Goal: Information Seeking & Learning: Find specific fact

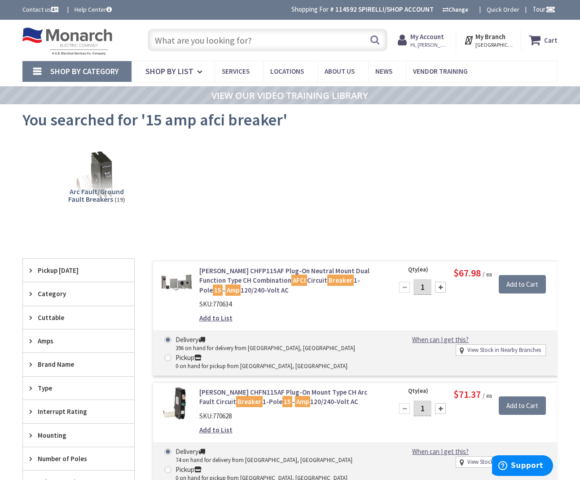
drag, startPoint x: 258, startPoint y: 45, endPoint x: 264, endPoint y: 41, distance: 7.1
click at [260, 44] on input "text" at bounding box center [268, 40] width 240 height 22
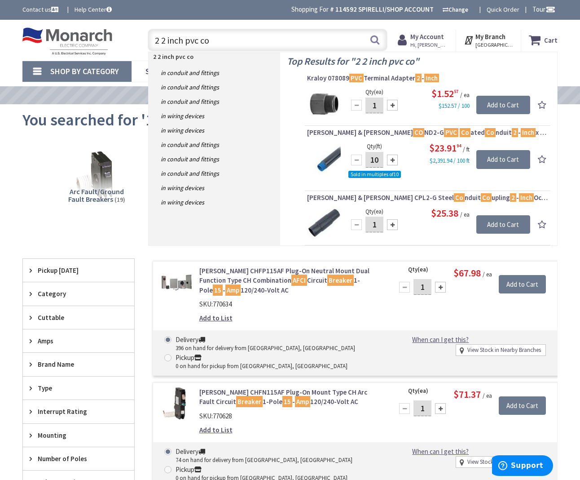
click at [152, 38] on input "2 2 inch pvc co" at bounding box center [268, 40] width 240 height 22
type input "2 inch pvc co"
click at [227, 51] on input "2 inch pvc co" at bounding box center [268, 40] width 240 height 22
drag, startPoint x: 172, startPoint y: 39, endPoint x: 150, endPoint y: 37, distance: 22.5
click at [150, 37] on input "2 inch pvc co" at bounding box center [268, 40] width 240 height 22
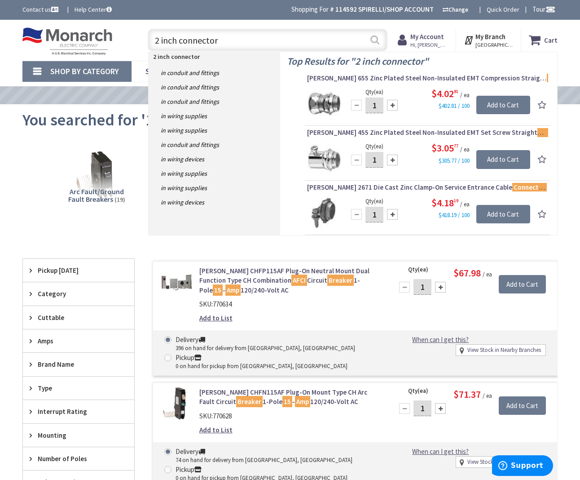
type input "2 inch connector"
click at [372, 41] on button "Search" at bounding box center [375, 40] width 12 height 20
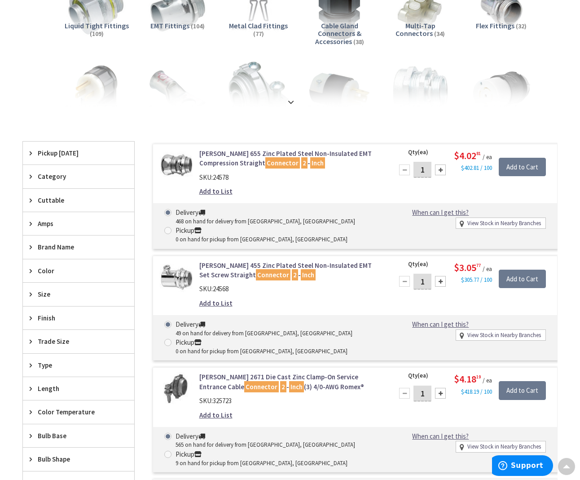
type input "[GEOGRAPHIC_DATA], [GEOGRAPHIC_DATA]"
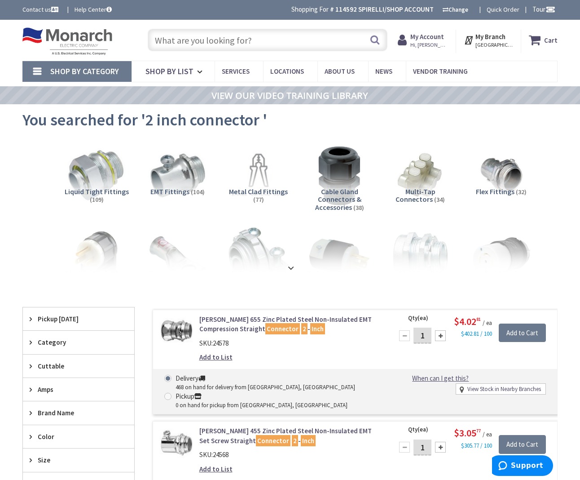
drag, startPoint x: 253, startPoint y: 35, endPoint x: 272, endPoint y: 38, distance: 19.6
click at [253, 35] on input "text" at bounding box center [268, 40] width 240 height 22
click at [252, 43] on input "text" at bounding box center [268, 40] width 240 height 22
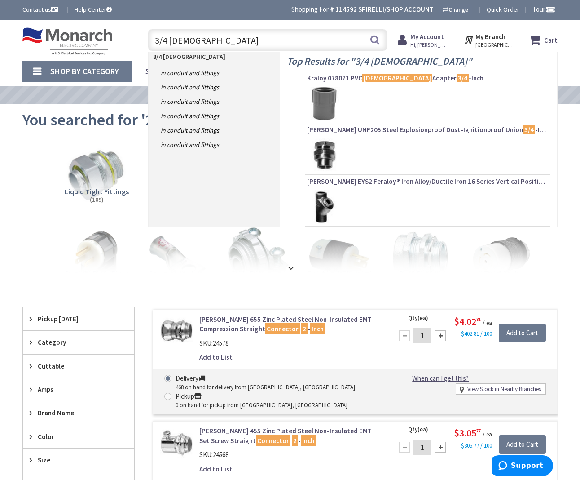
scroll to position [1, 0]
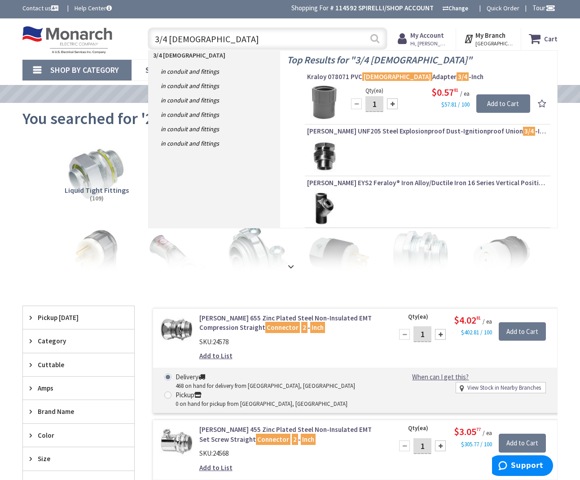
type input "3/4 female"
click at [372, 40] on button "Search" at bounding box center [375, 38] width 12 height 20
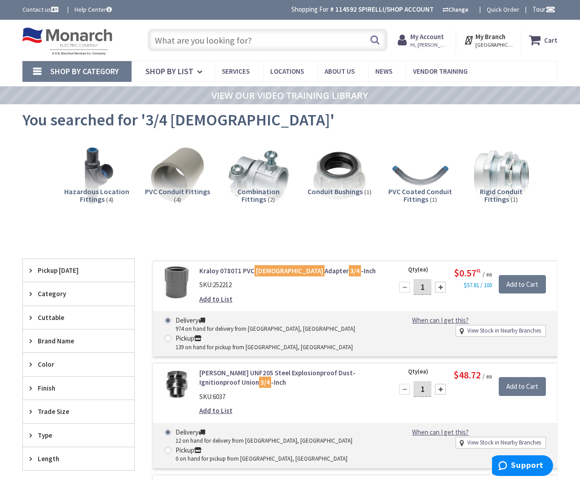
click at [270, 44] on input "text" at bounding box center [268, 40] width 240 height 22
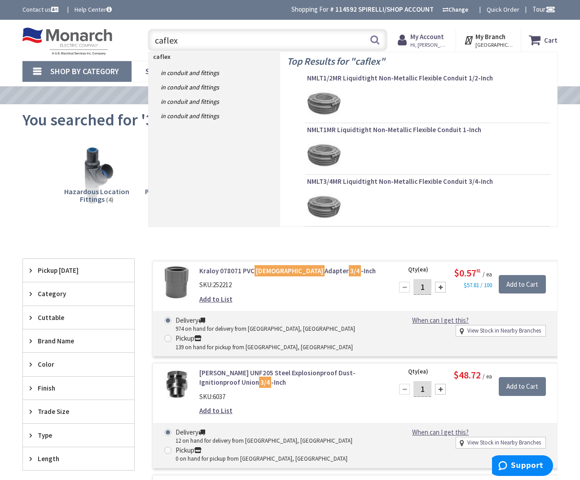
type input "called"
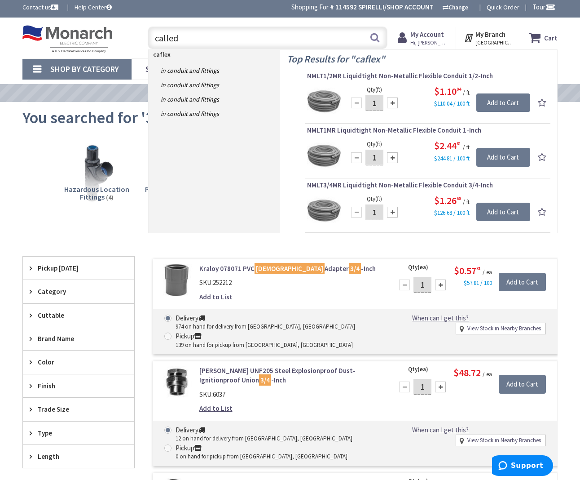
drag, startPoint x: 222, startPoint y: 40, endPoint x: 150, endPoint y: 36, distance: 71.9
click at [132, 37] on div "Toggle Nav called caflex Search Cart My Cart Close" at bounding box center [290, 38] width 549 height 30
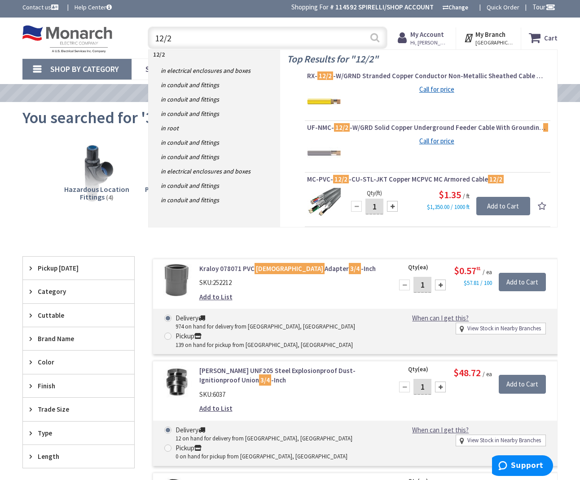
type input "12/2"
click at [375, 39] on button "Search" at bounding box center [375, 37] width 12 height 20
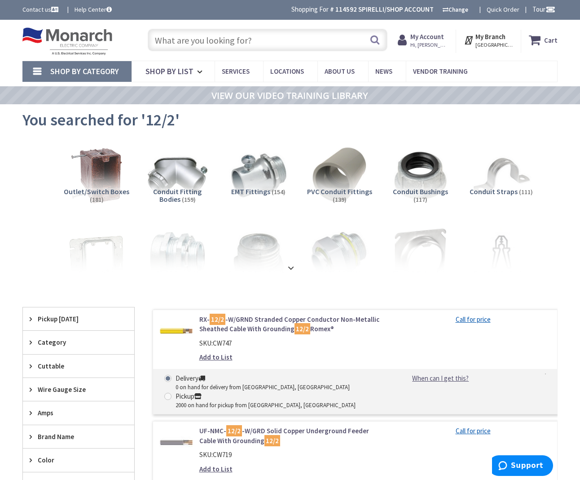
scroll to position [1, 0]
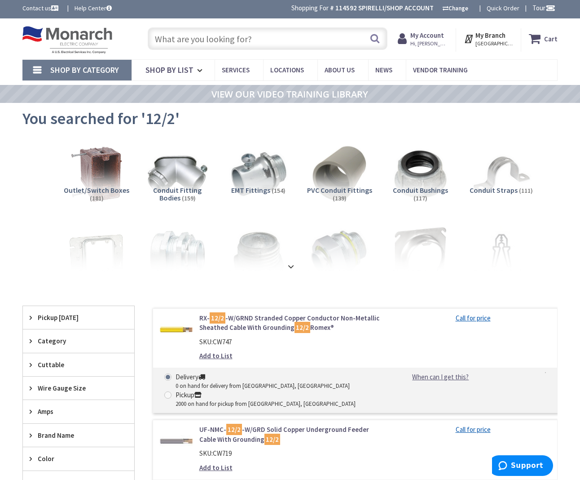
click at [209, 42] on input "text" at bounding box center [268, 38] width 240 height 22
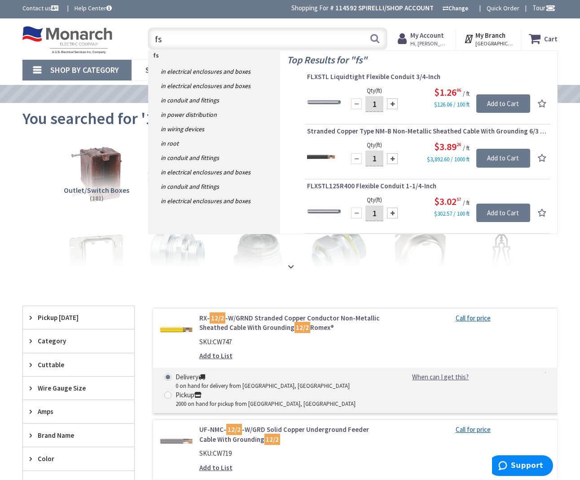
type input "f"
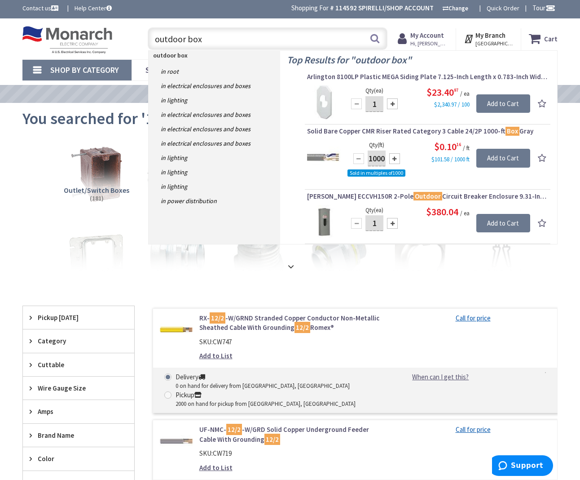
click at [153, 38] on input "outdoor box" at bounding box center [268, 38] width 240 height 22
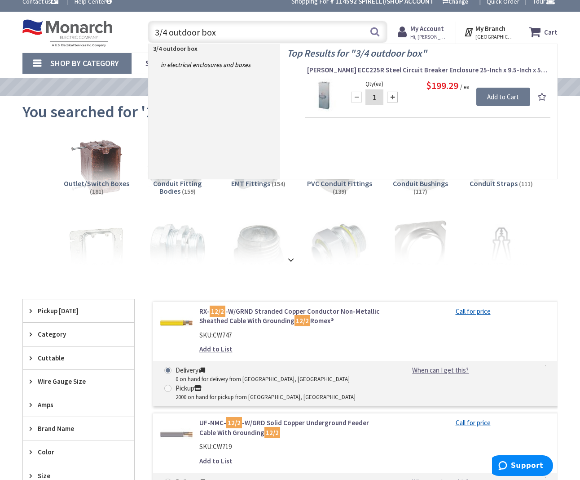
scroll to position [6, 0]
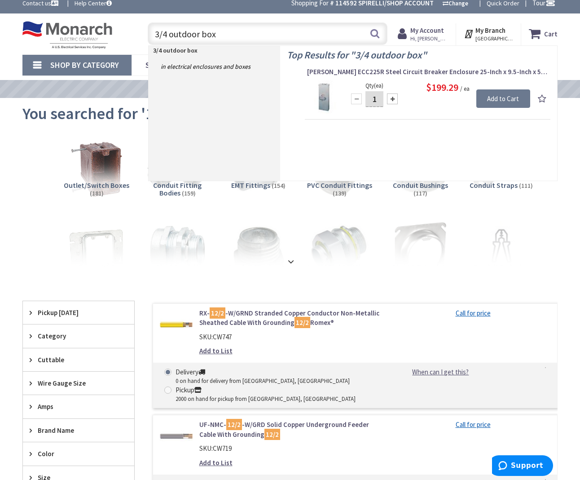
drag, startPoint x: 198, startPoint y: 31, endPoint x: 172, endPoint y: 32, distance: 26.5
click at [172, 32] on input "3/4 outdoor box" at bounding box center [268, 33] width 240 height 22
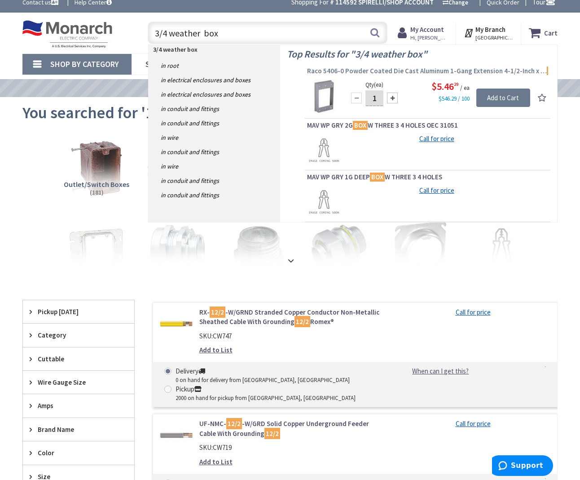
scroll to position [7, 0]
type input "3/4 weather box"
click at [376, 34] on button "Search" at bounding box center [375, 32] width 12 height 20
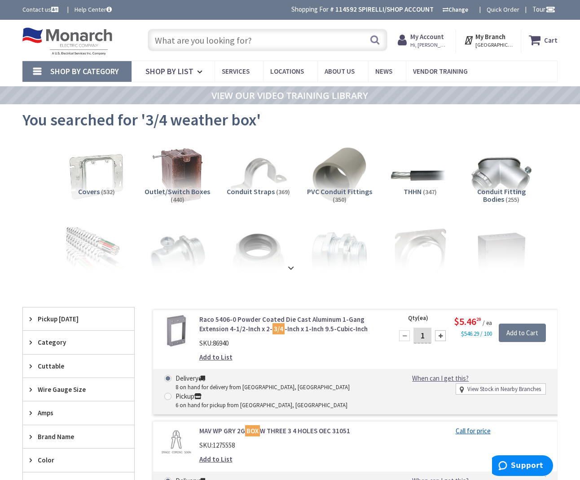
drag, startPoint x: 247, startPoint y: 41, endPoint x: 259, endPoint y: 39, distance: 12.3
click at [247, 41] on input "text" at bounding box center [268, 40] width 240 height 22
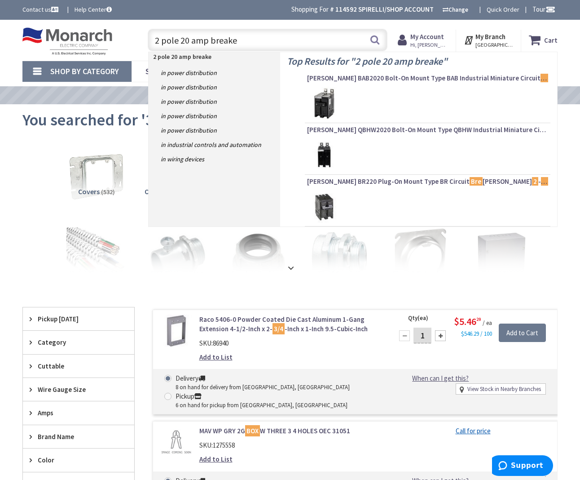
type input "2 pole 20 amp breaker"
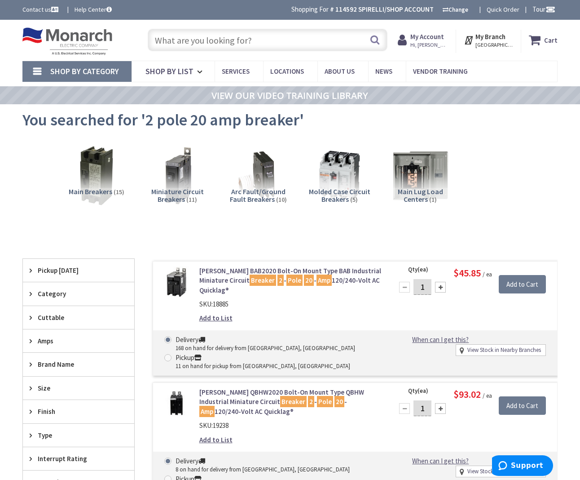
drag, startPoint x: 169, startPoint y: 32, endPoint x: 173, endPoint y: 36, distance: 5.8
click at [169, 32] on input "text" at bounding box center [268, 40] width 240 height 22
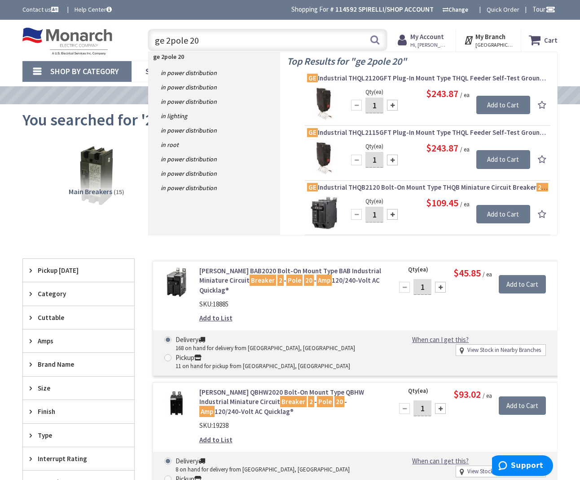
scroll to position [-2, 0]
type input "ge 2pole 20"
click at [377, 43] on button "Search" at bounding box center [375, 40] width 12 height 20
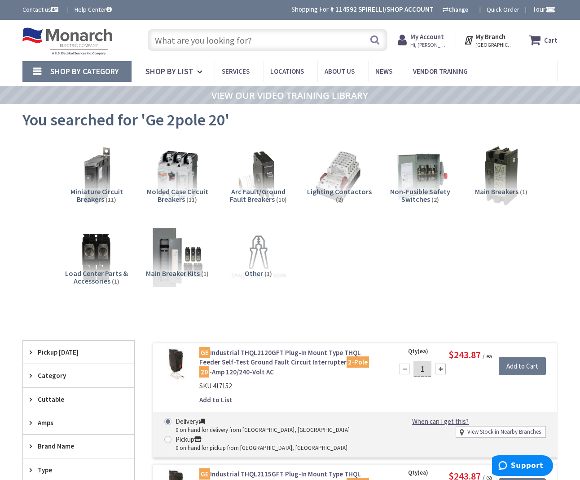
click at [274, 36] on input "text" at bounding box center [268, 40] width 240 height 22
click at [249, 43] on input "text" at bounding box center [268, 40] width 240 height 22
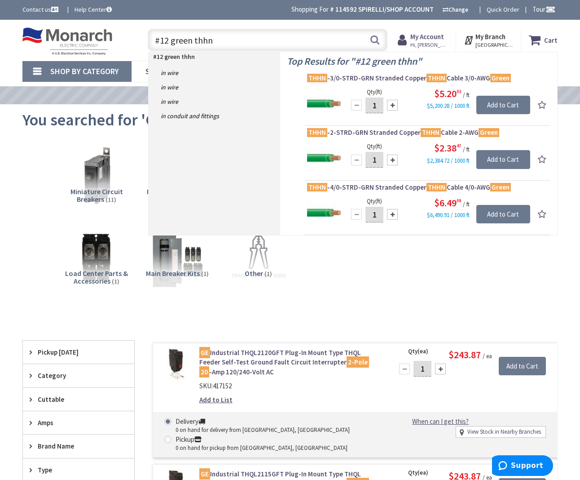
click at [382, 40] on input "#12 green thhn" at bounding box center [268, 40] width 240 height 22
type input "#12 green thhn"
click at [377, 40] on button "Search" at bounding box center [375, 40] width 12 height 20
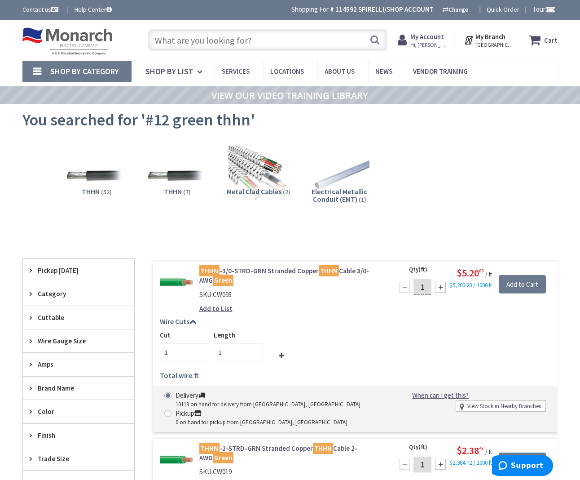
drag, startPoint x: 247, startPoint y: 40, endPoint x: 255, endPoint y: 39, distance: 8.3
click at [247, 40] on input "text" at bounding box center [268, 40] width 240 height 22
type input "y"
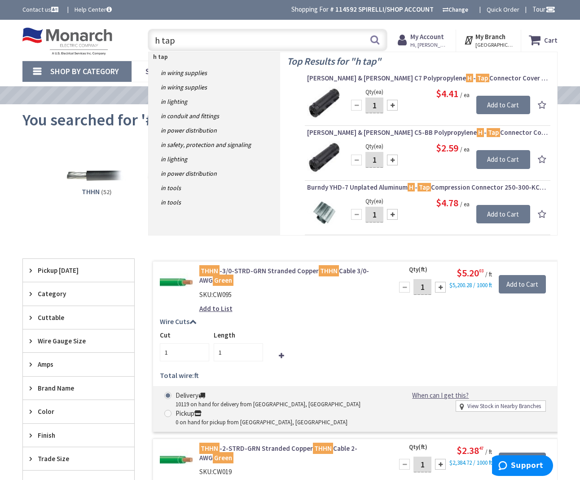
scroll to position [0, 0]
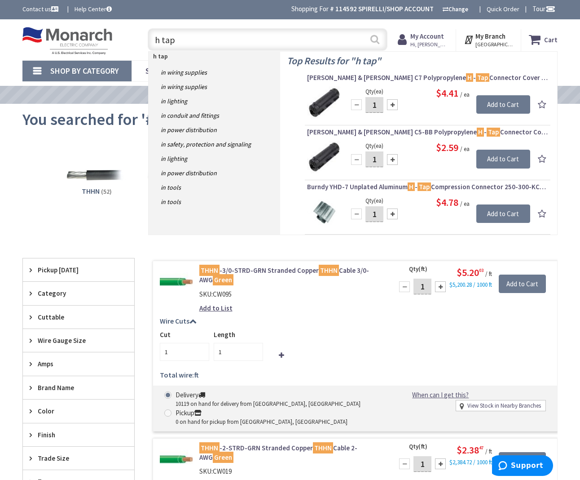
type input "h tap"
click at [374, 40] on button "Search" at bounding box center [375, 39] width 12 height 20
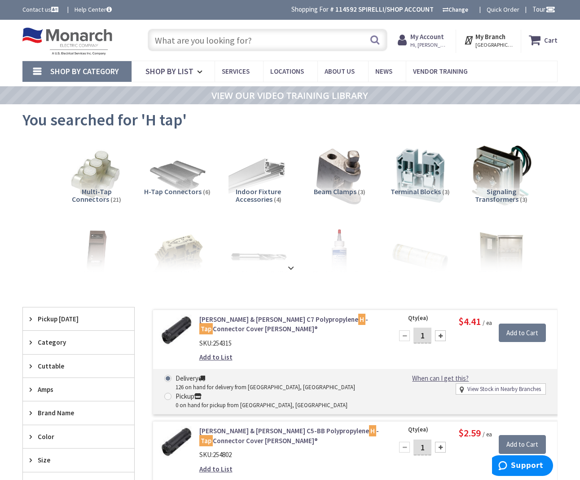
click at [187, 176] on img at bounding box center [178, 176] width 60 height 60
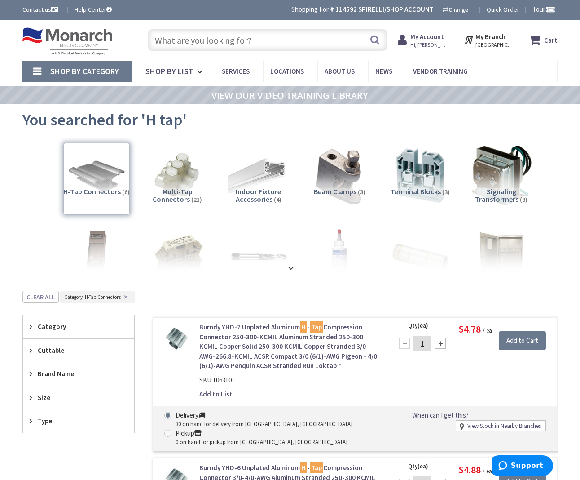
drag, startPoint x: 248, startPoint y: 33, endPoint x: 249, endPoint y: 45, distance: 12.2
click at [247, 34] on input "text" at bounding box center [268, 40] width 240 height 22
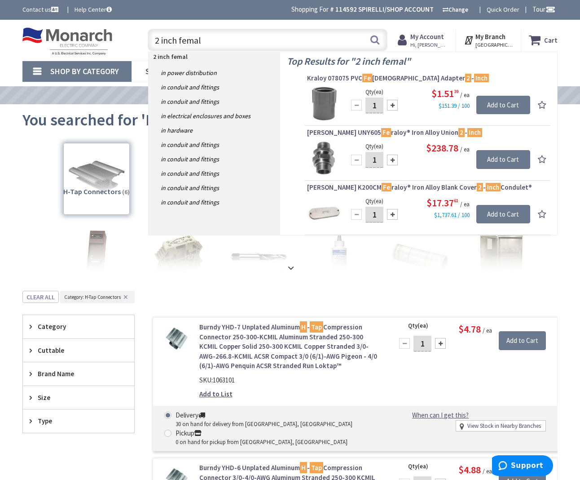
type input "2 inch [DEMOGRAPHIC_DATA]"
